Goal: Find specific page/section: Find specific page/section

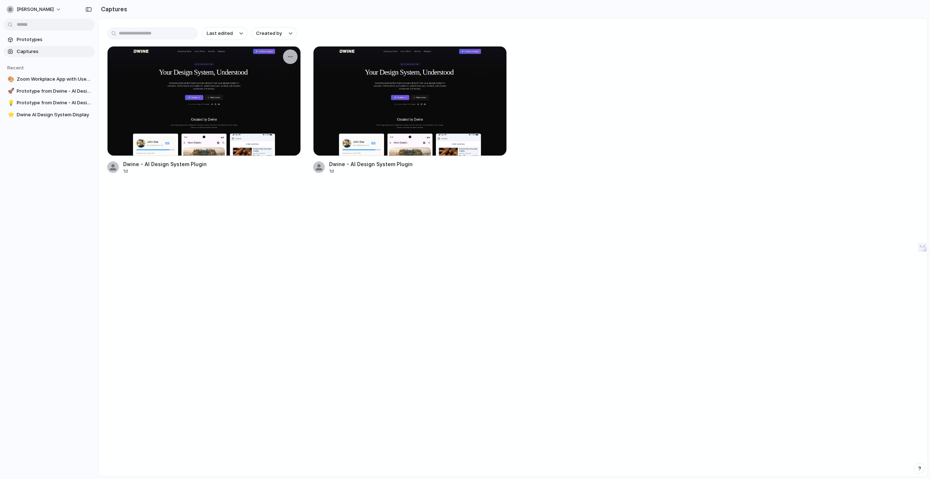
click at [189, 100] on div at bounding box center [204, 101] width 194 height 110
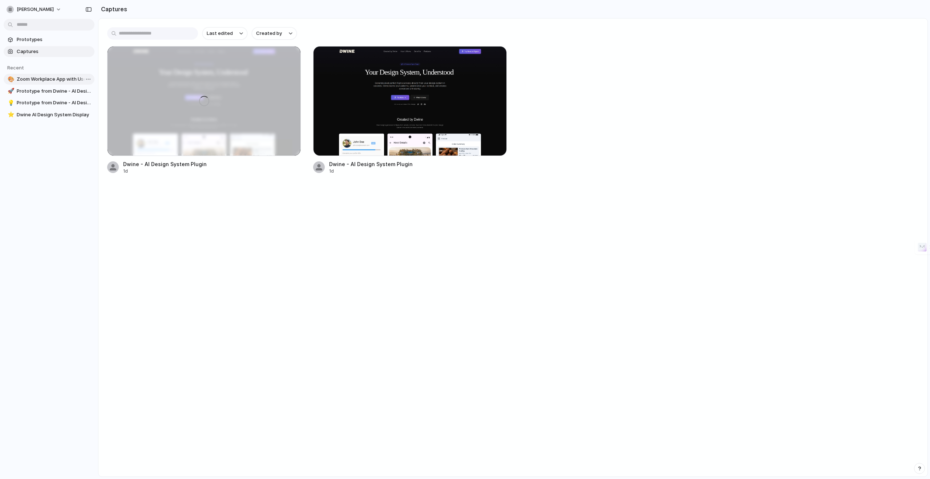
click at [37, 82] on span "Zoom Workplace App with User Testimonials" at bounding box center [54, 79] width 75 height 7
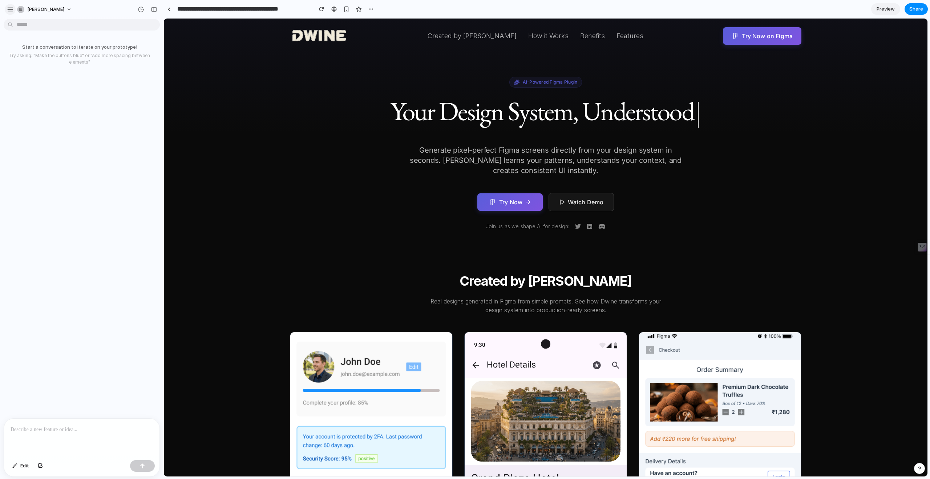
click at [8, 9] on div "button" at bounding box center [10, 9] width 7 height 7
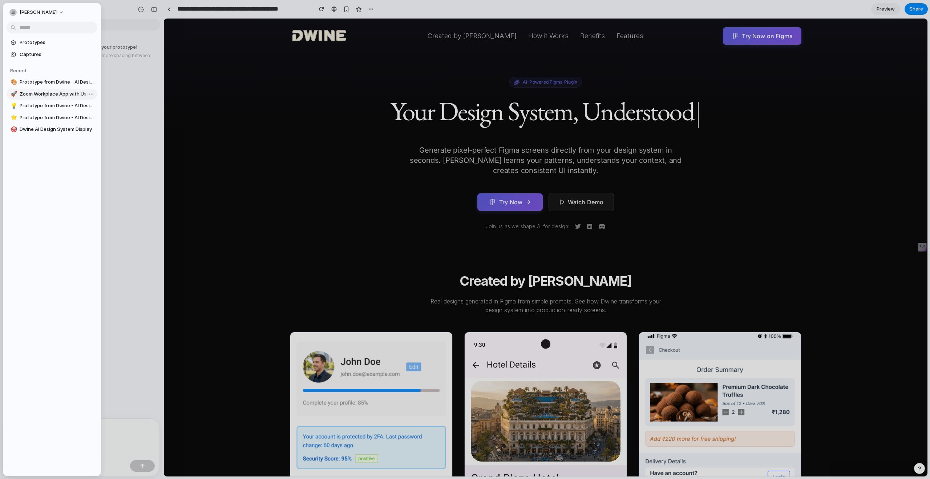
click at [44, 97] on span "Zoom Workplace App with User Testimonials" at bounding box center [57, 93] width 75 height 7
type input "**********"
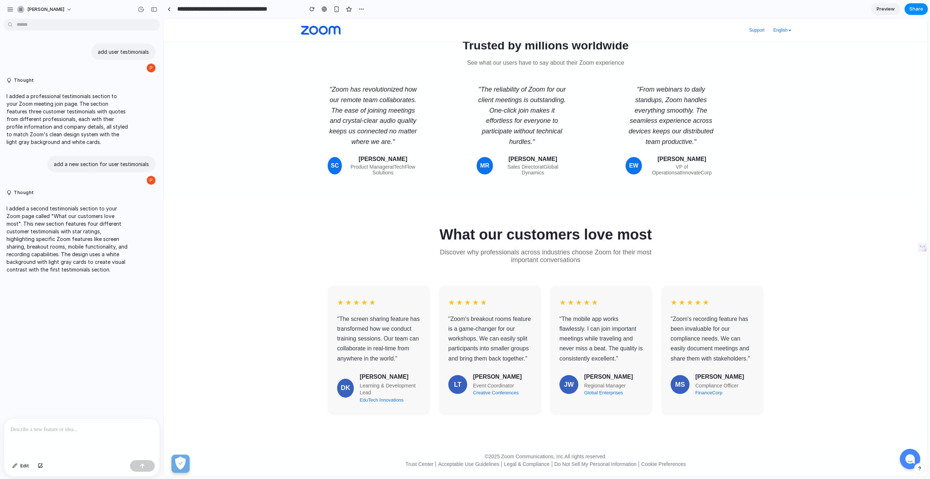
scroll to position [250, 0]
drag, startPoint x: 484, startPoint y: 337, endPoint x: 459, endPoint y: 291, distance: 52.6
click at [459, 291] on div "★ ★ ★ ★ ★ " Zoom's breakout rooms feature is a game-changer for our workshops. …" at bounding box center [490, 350] width 102 height 129
click at [482, 337] on div "" Zoom's breakout rooms feature is a game-changer for our workshops. We can eas…" at bounding box center [490, 338] width 84 height 49
